Goal: Task Accomplishment & Management: Use online tool/utility

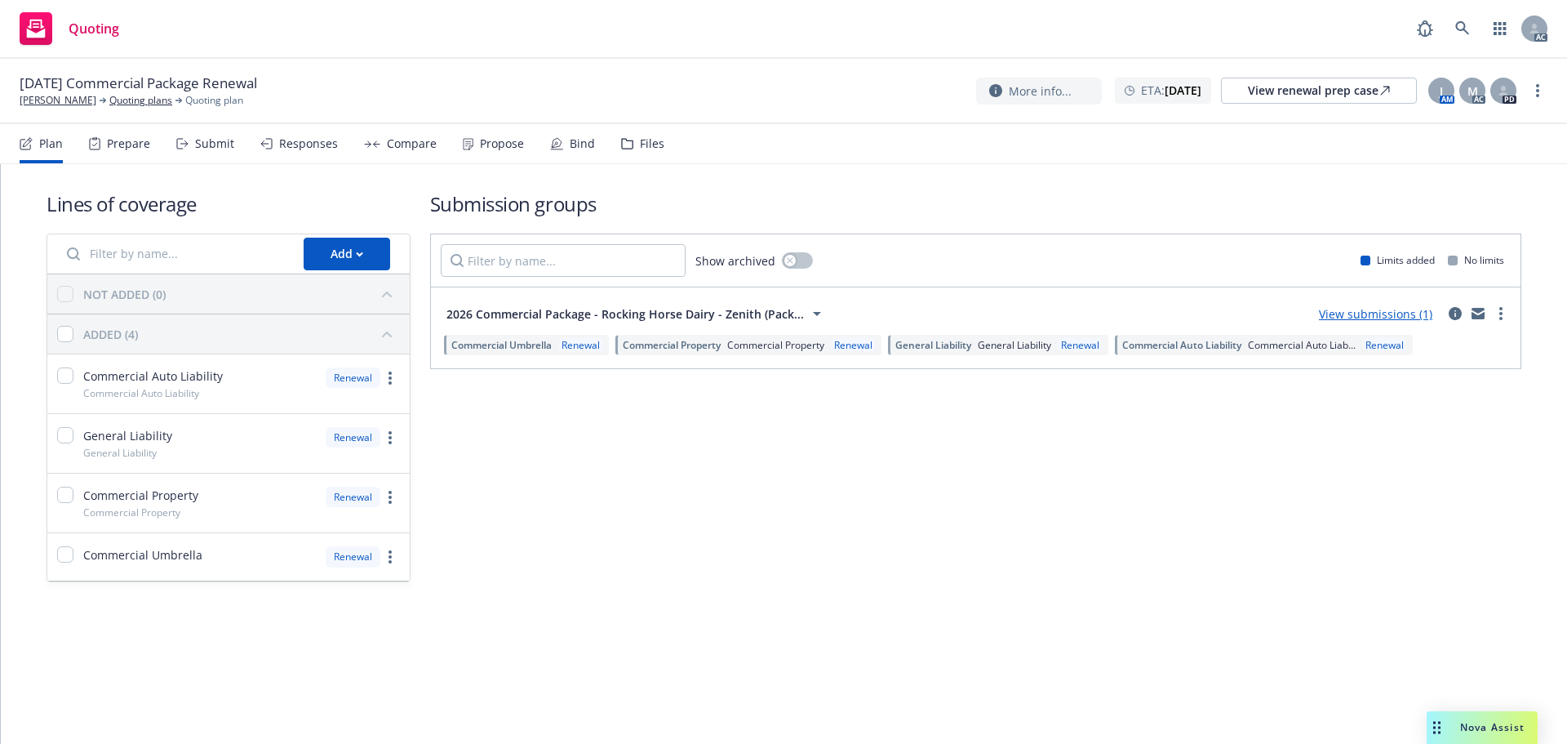
click at [183, 147] on icon at bounding box center [182, 143] width 12 height 11
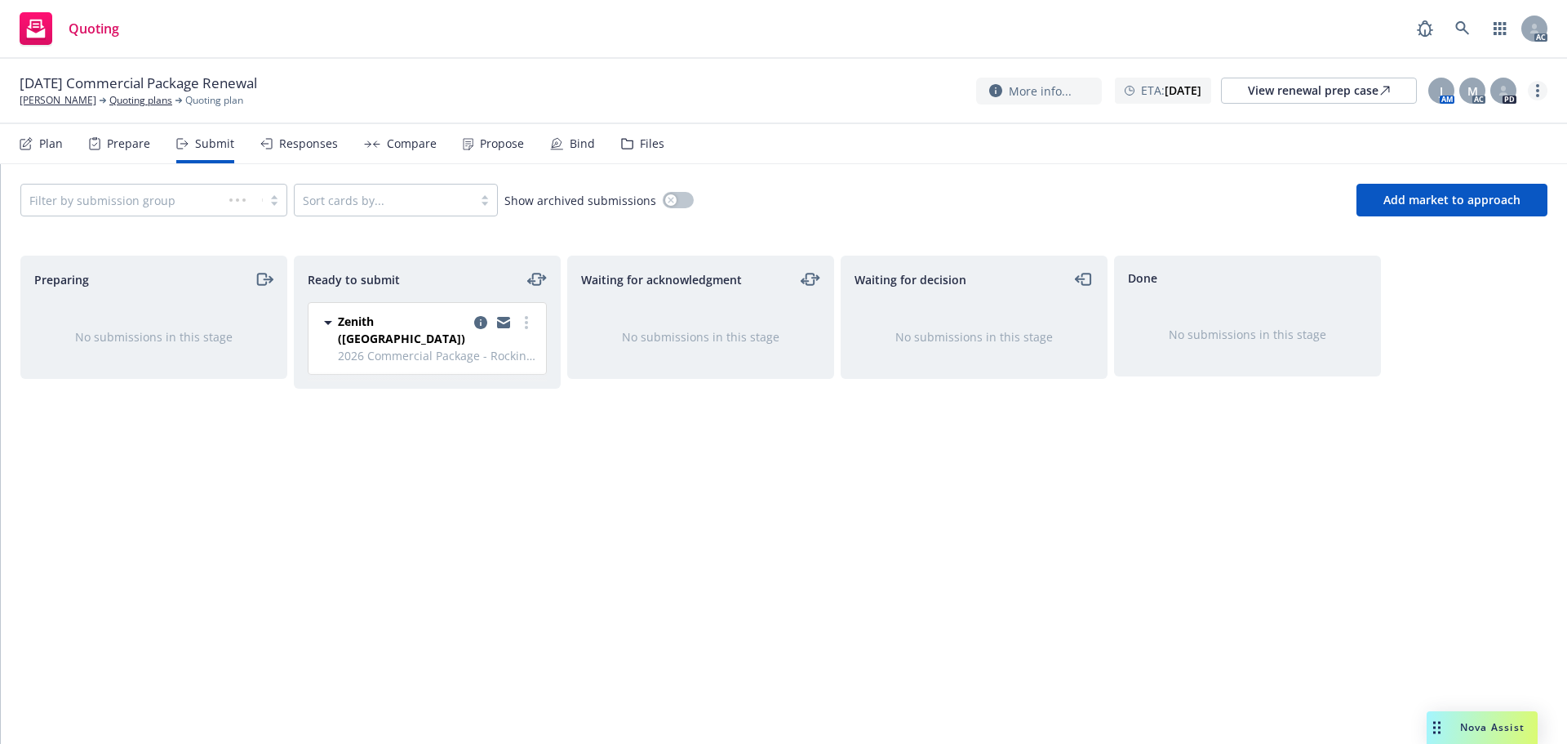
click at [1536, 99] on link "more" at bounding box center [1538, 91] width 20 height 20
click at [1495, 127] on link "Copy logging email" at bounding box center [1456, 124] width 182 height 33
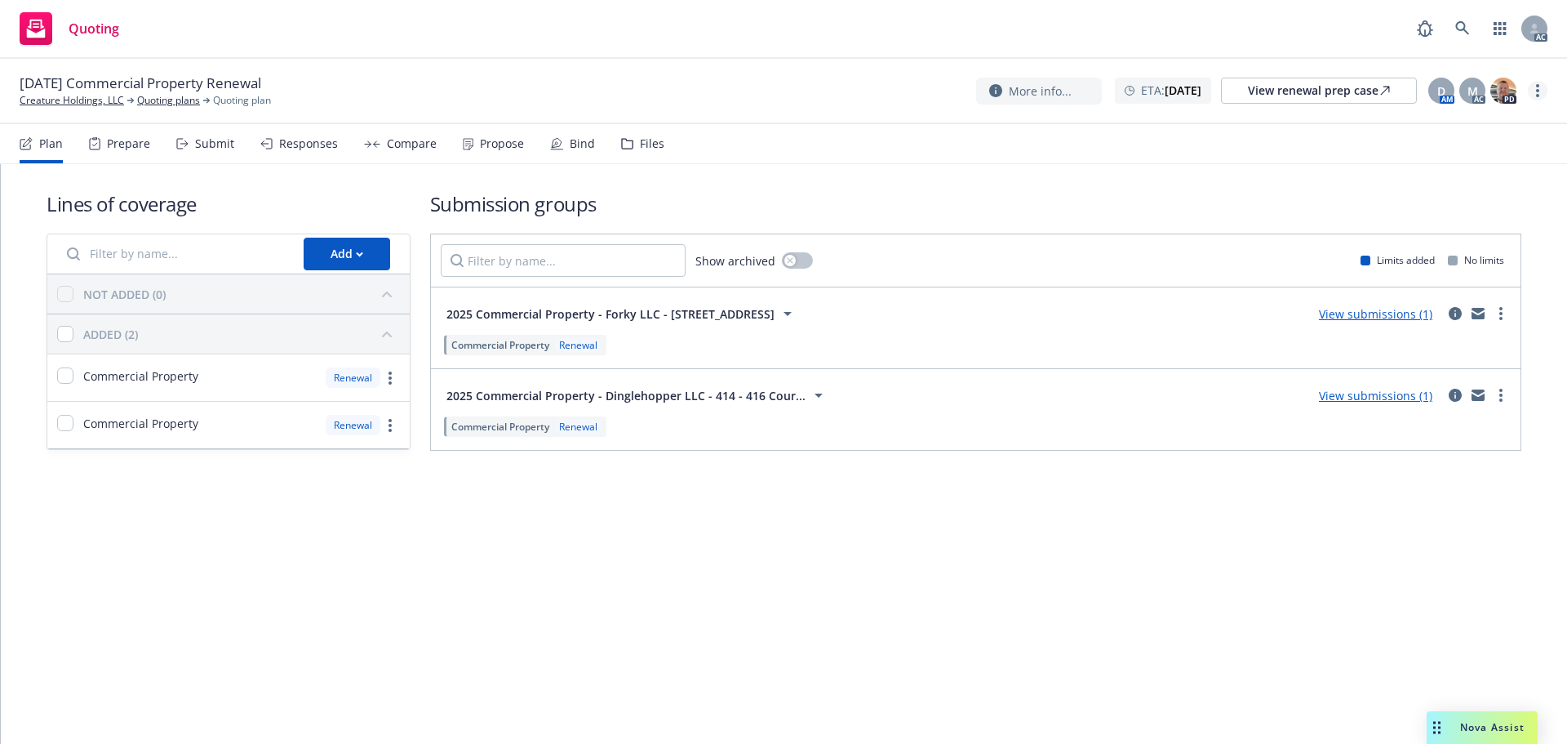
click at [1543, 89] on link "more" at bounding box center [1538, 91] width 20 height 20
click at [1494, 116] on link "Copy logging email" at bounding box center [1456, 124] width 182 height 33
